Goal: Task Accomplishment & Management: Complete application form

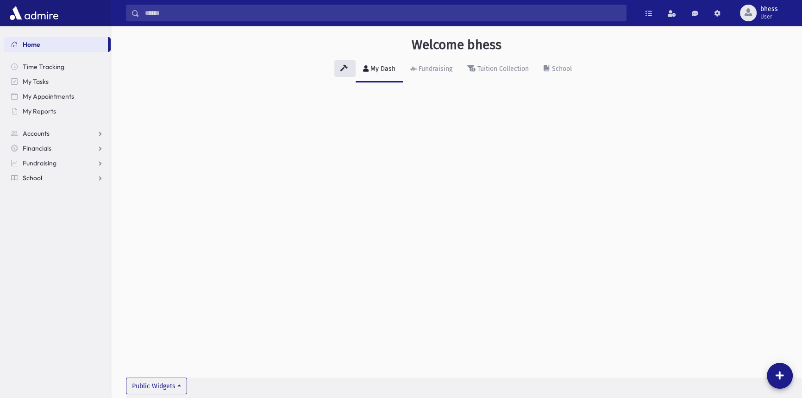
click at [39, 180] on span "School" at bounding box center [32, 178] width 19 height 8
click at [32, 210] on span "Attendance" at bounding box center [45, 207] width 34 height 8
click at [59, 220] on link "Entry" at bounding box center [57, 222] width 107 height 15
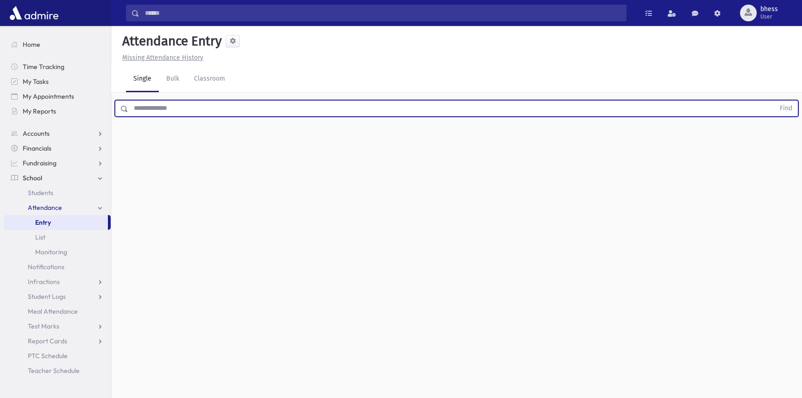
click at [152, 107] on input "text" at bounding box center [451, 108] width 646 height 17
click at [774, 100] on button "Find" at bounding box center [786, 108] width 24 height 16
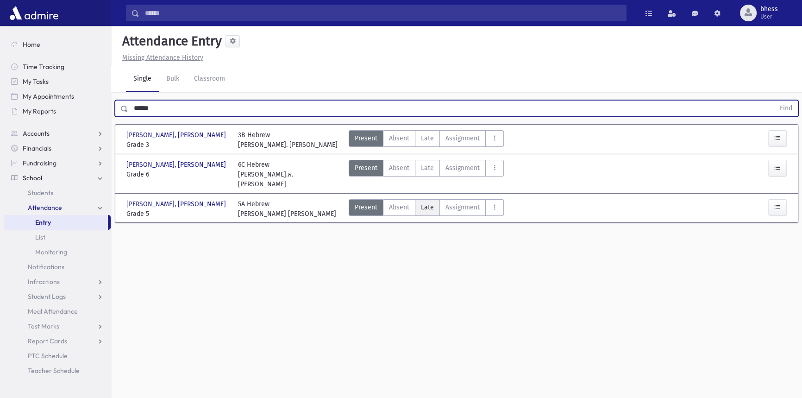
click at [421, 202] on span "Late" at bounding box center [427, 207] width 13 height 10
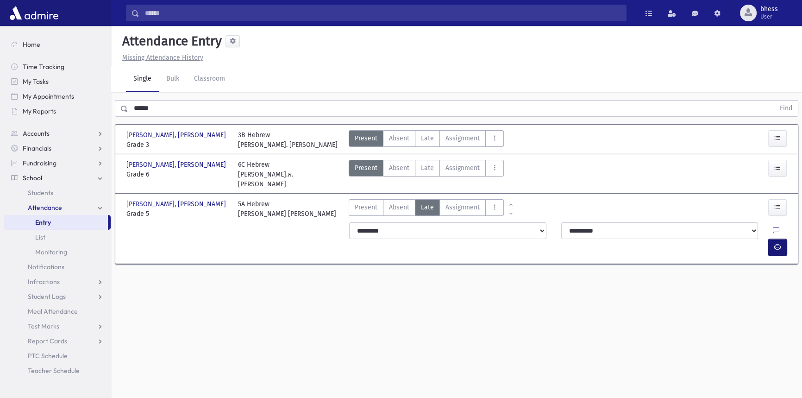
click at [786, 239] on button "button" at bounding box center [777, 247] width 19 height 17
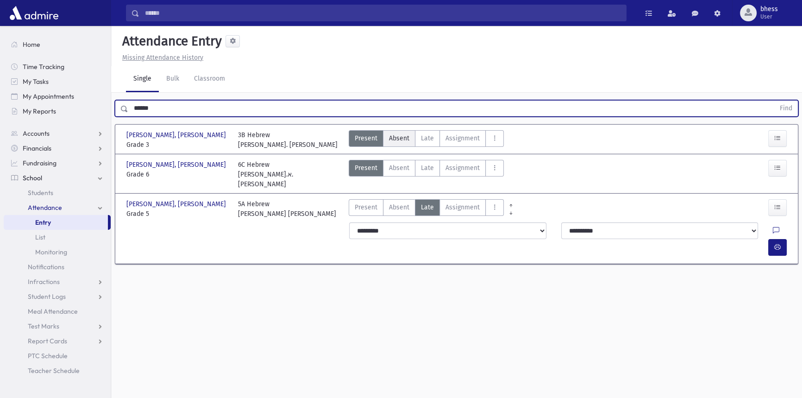
drag, startPoint x: 170, startPoint y: 106, endPoint x: 387, endPoint y: 130, distance: 217.5
click at [98, 90] on div "Search Results All Accounts" at bounding box center [401, 209] width 802 height 419
click at [175, 107] on input "******" at bounding box center [451, 108] width 646 height 17
drag, startPoint x: 134, startPoint y: 106, endPoint x: 129, endPoint y: 104, distance: 5.2
click at [129, 104] on input "******" at bounding box center [451, 108] width 646 height 17
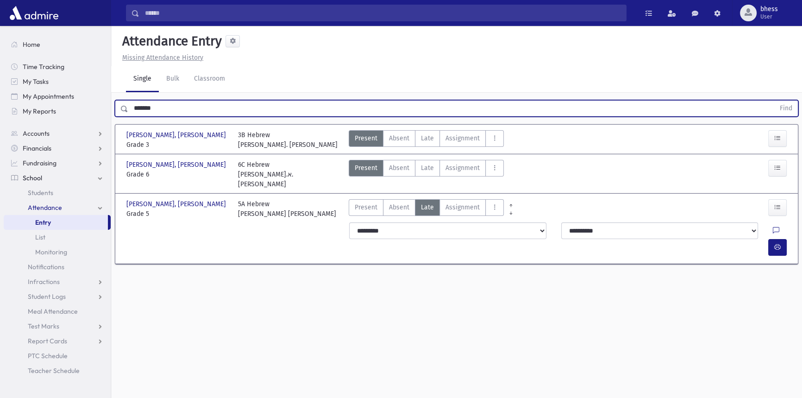
click at [774, 100] on button "Find" at bounding box center [786, 108] width 24 height 16
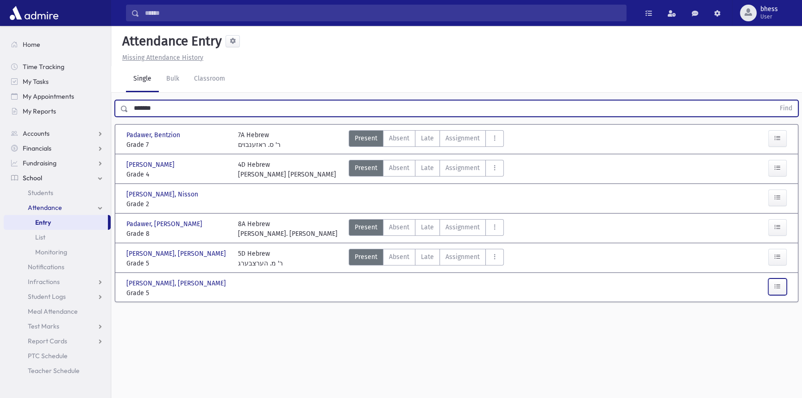
click at [774, 287] on icon "button" at bounding box center [777, 286] width 6 height 8
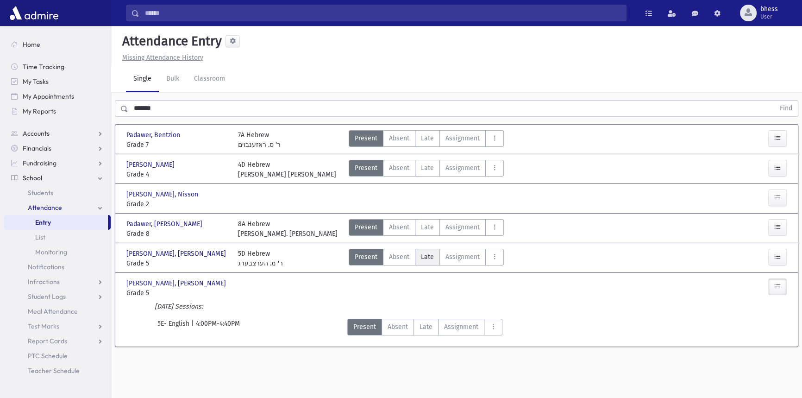
click at [429, 255] on span "Late" at bounding box center [427, 257] width 13 height 10
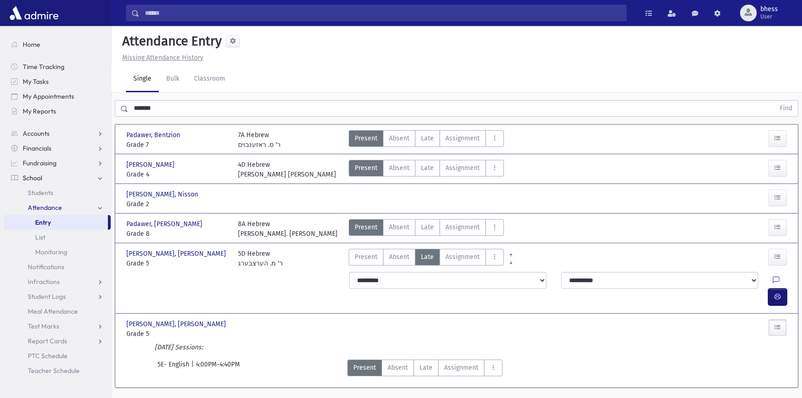
drag, startPoint x: 774, startPoint y: 278, endPoint x: 463, endPoint y: 236, distance: 313.6
click at [774, 293] on icon "button" at bounding box center [777, 297] width 6 height 8
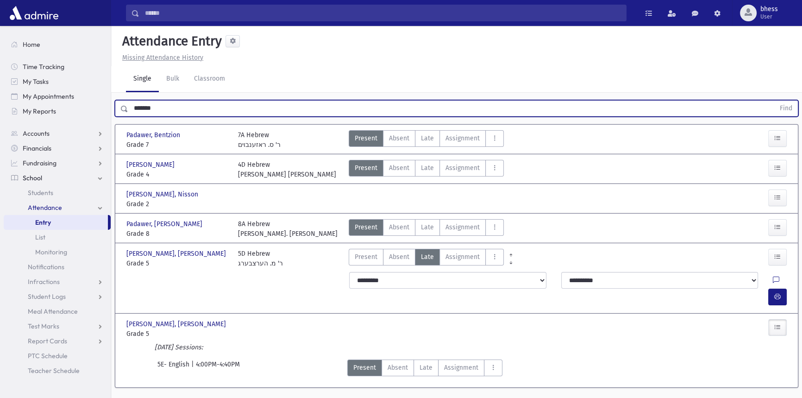
drag, startPoint x: 176, startPoint y: 107, endPoint x: 126, endPoint y: 82, distance: 55.3
click at [125, 97] on div "******* Find" at bounding box center [456, 107] width 691 height 28
click at [774, 100] on button "Find" at bounding box center [786, 108] width 24 height 16
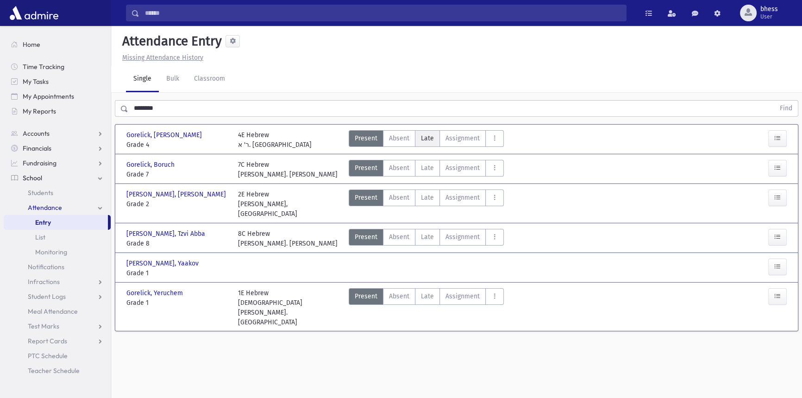
click at [427, 137] on span "Late" at bounding box center [427, 138] width 13 height 10
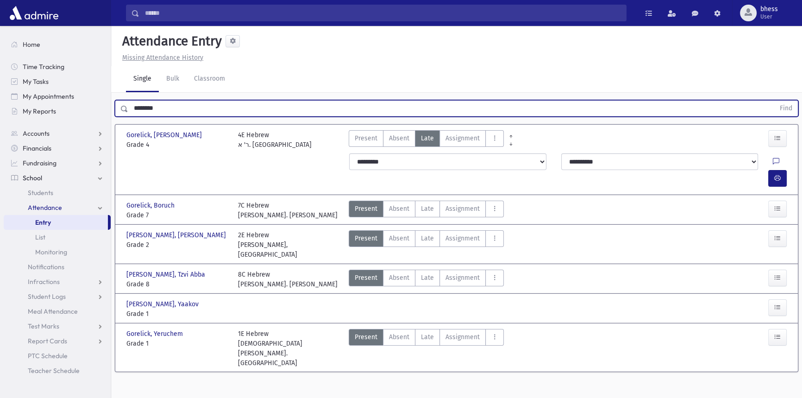
drag, startPoint x: 195, startPoint y: 108, endPoint x: 111, endPoint y: 107, distance: 84.3
click at [111, 107] on div "Search Results All Accounts" at bounding box center [401, 209] width 802 height 419
click at [774, 100] on button "Find" at bounding box center [786, 108] width 24 height 16
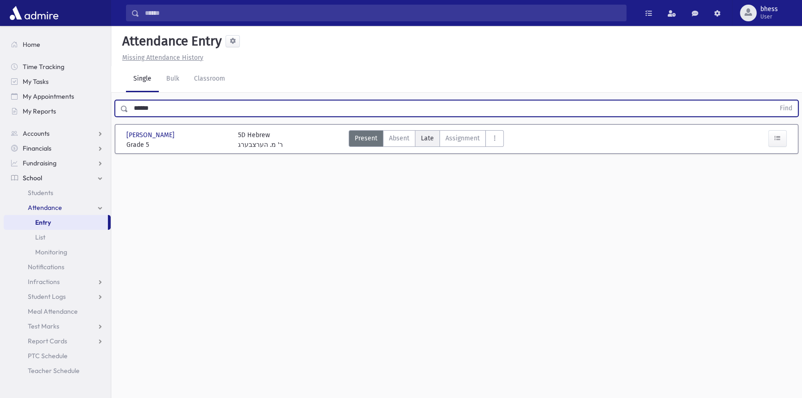
click at [430, 134] on span "Late" at bounding box center [427, 138] width 13 height 10
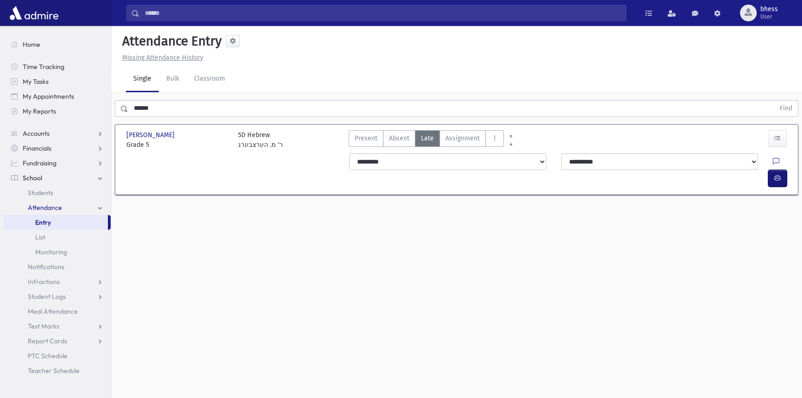
click at [778, 174] on icon "button" at bounding box center [777, 178] width 6 height 8
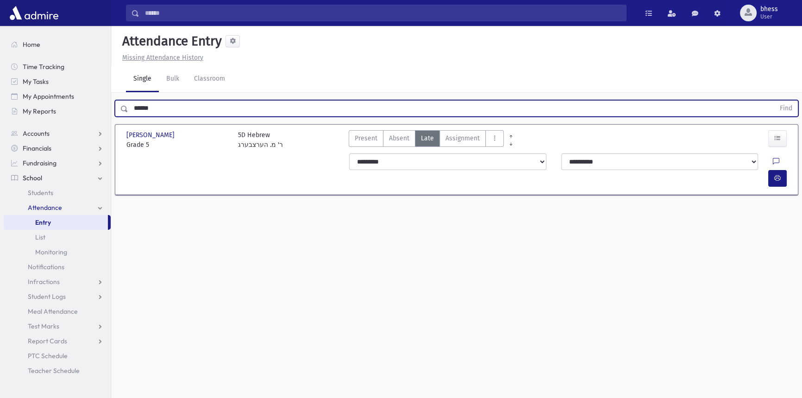
drag, startPoint x: 157, startPoint y: 104, endPoint x: 127, endPoint y: 107, distance: 30.3
click at [127, 107] on div "****** Find" at bounding box center [457, 108] width 684 height 17
click at [774, 100] on button "Find" at bounding box center [786, 108] width 24 height 16
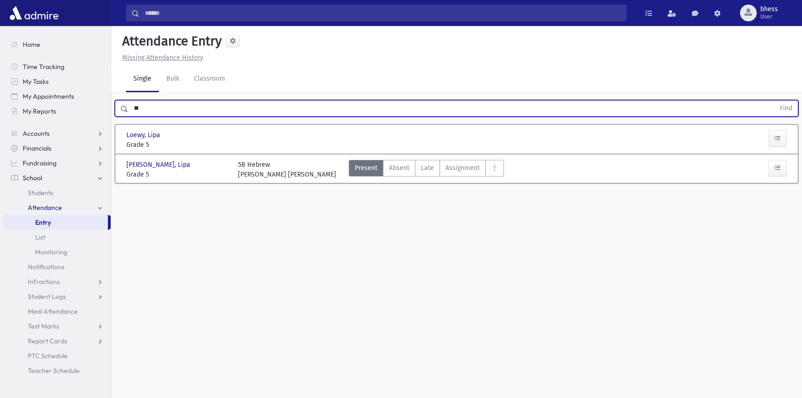
type input "*"
type input "***"
click at [774, 100] on button "Find" at bounding box center [786, 108] width 24 height 16
click at [433, 166] on label "Late Late" at bounding box center [427, 168] width 25 height 17
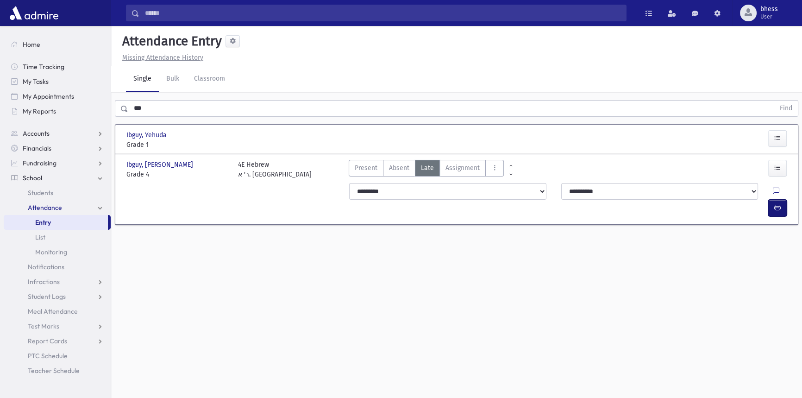
click at [784, 200] on button "button" at bounding box center [777, 208] width 19 height 17
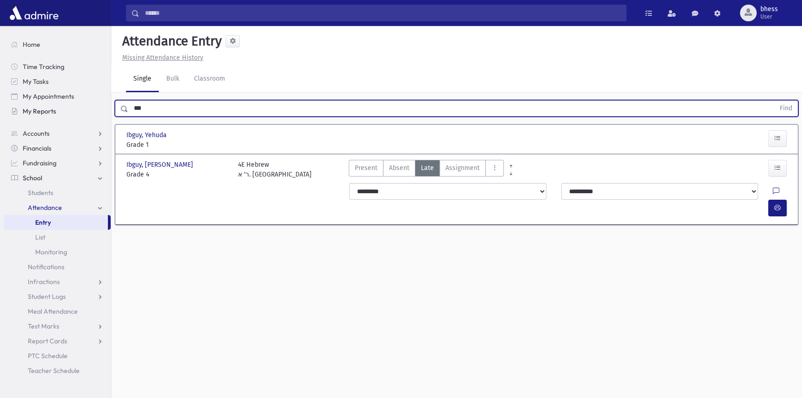
drag, startPoint x: 146, startPoint y: 104, endPoint x: 106, endPoint y: 110, distance: 40.2
click at [106, 110] on div "Search Results All Accounts" at bounding box center [401, 209] width 802 height 419
